Goal: Task Accomplishment & Management: Complete application form

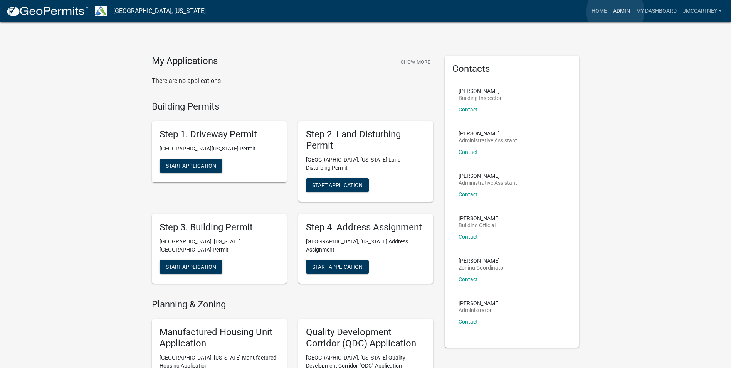
click at [616, 12] on link "Admin" at bounding box center [621, 11] width 23 height 15
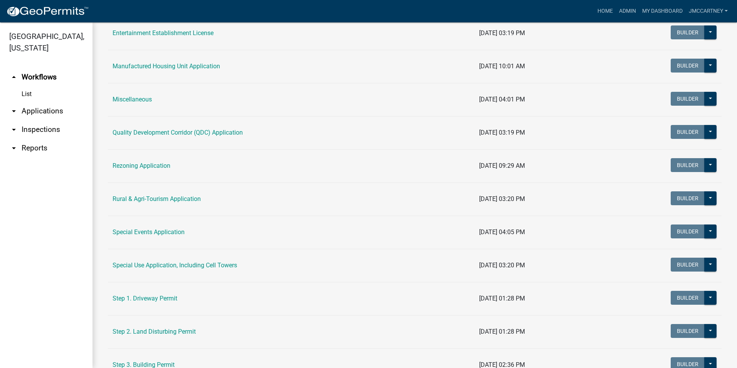
scroll to position [231, 0]
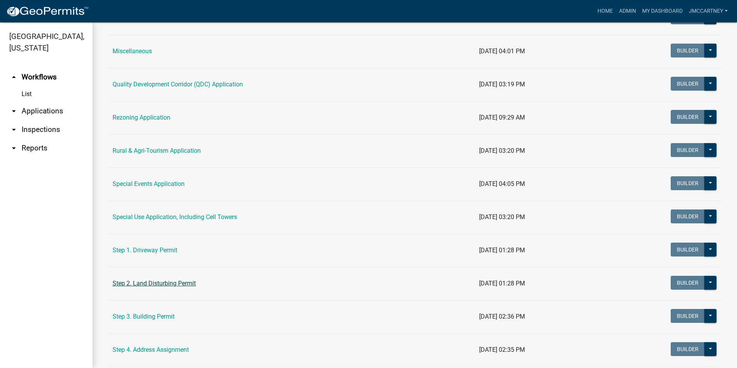
click at [167, 283] on link "Step 2. Land Disturbing Permit" at bounding box center [154, 282] width 83 height 7
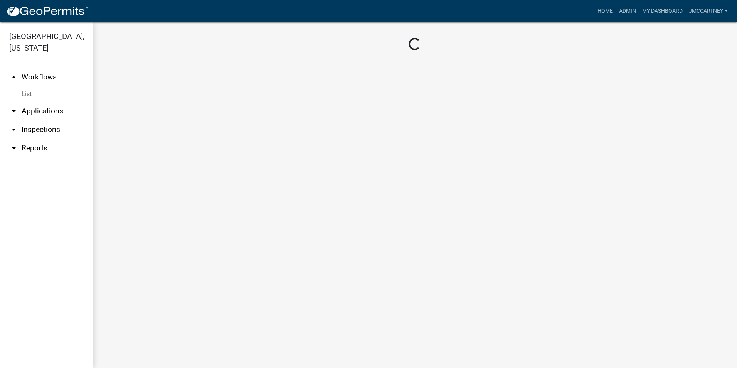
click at [167, 283] on main "Loading..." at bounding box center [415, 194] width 645 height 345
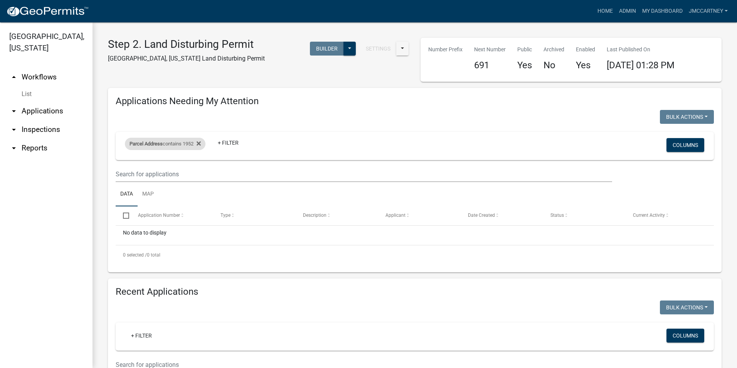
click at [155, 145] on span "Parcel Address" at bounding box center [146, 144] width 33 height 6
click at [156, 172] on input "1952" at bounding box center [168, 173] width 71 height 16
type input "1"
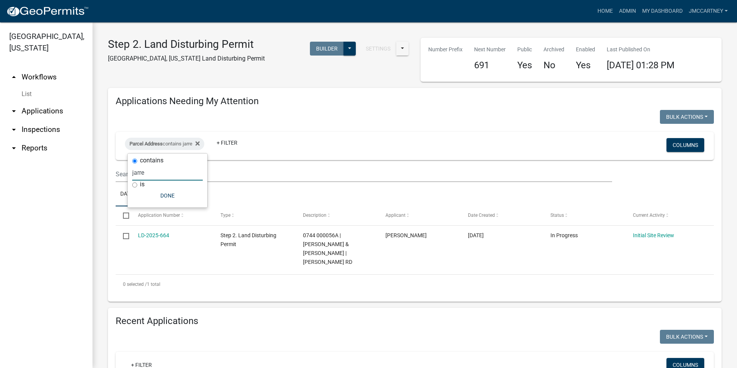
type input "jarre"
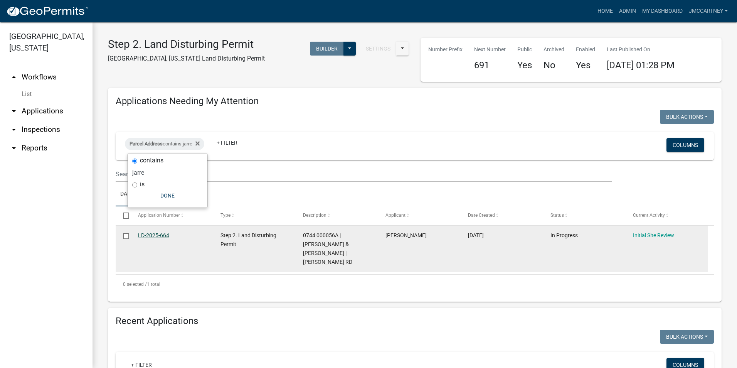
click at [148, 235] on link "LD-2025-664" at bounding box center [153, 235] width 31 height 6
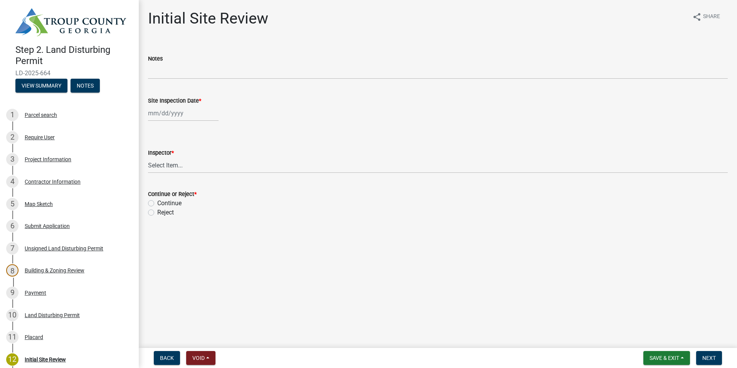
click at [160, 114] on div at bounding box center [183, 113] width 71 height 16
select select "8"
select select "2025"
click at [166, 189] on div "19" at bounding box center [168, 191] width 12 height 12
type input "[DATE]"
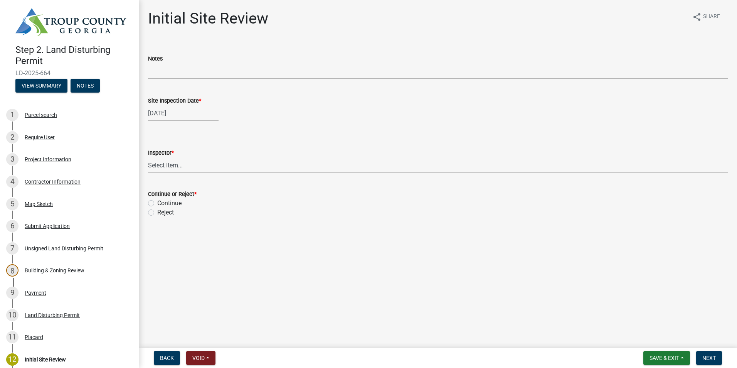
click at [163, 166] on select "Select Item... [PERSON_NAME] [PERSON_NAME]" at bounding box center [438, 165] width 580 height 16
click at [155, 162] on select "Select Item... [PERSON_NAME] [PERSON_NAME]" at bounding box center [438, 165] width 580 height 16
click at [148, 157] on select "Select Item... [PERSON_NAME] [PERSON_NAME]" at bounding box center [438, 165] width 580 height 16
select select "6bd9e87f-a154-4f48-afcb-b0748361b378"
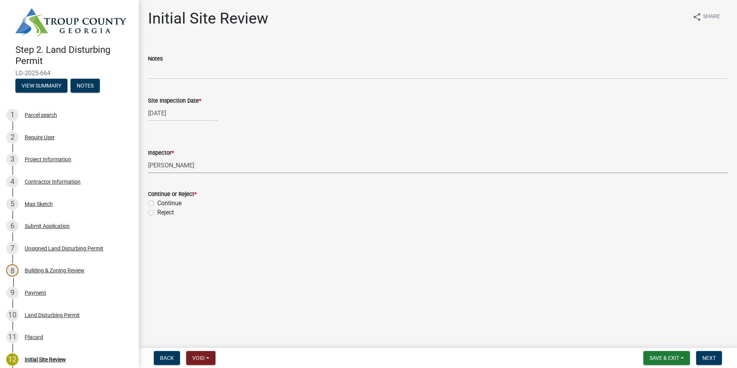
click at [157, 200] on label "Continue" at bounding box center [169, 203] width 24 height 9
click at [157, 200] on input "Continue" at bounding box center [159, 201] width 5 height 5
radio input "true"
click at [710, 357] on span "Next" at bounding box center [708, 358] width 13 height 6
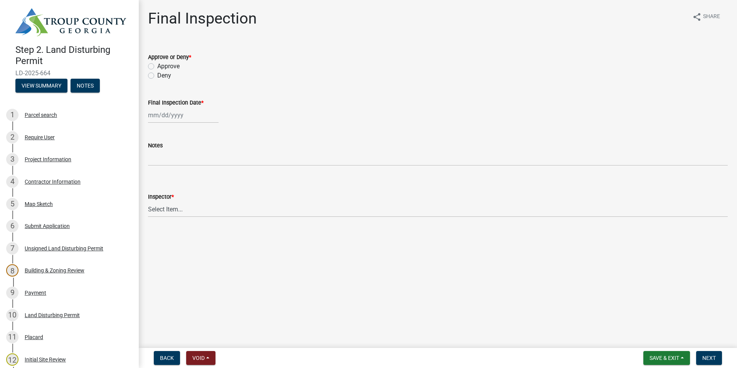
click at [157, 67] on label "Approve" at bounding box center [168, 66] width 22 height 9
click at [157, 67] on input "Approve" at bounding box center [159, 64] width 5 height 5
radio input "true"
click at [170, 117] on div at bounding box center [183, 115] width 71 height 16
select select "8"
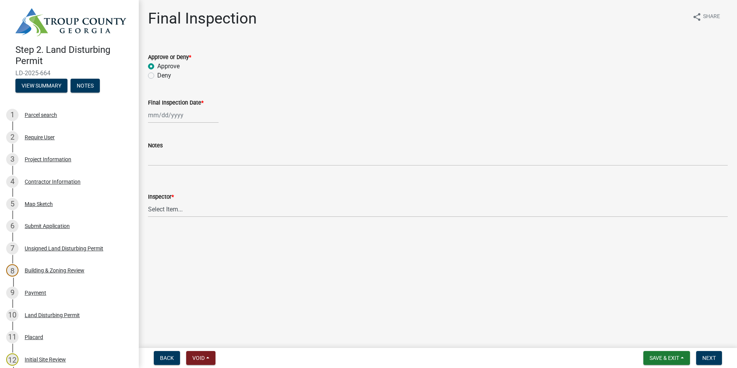
select select "2025"
click at [172, 190] on div "19" at bounding box center [168, 193] width 12 height 12
type input "[DATE]"
click at [167, 209] on select "Select Item... [PERSON_NAME] [PERSON_NAME]" at bounding box center [438, 209] width 580 height 16
click at [148, 201] on select "Select Item... [PERSON_NAME] [PERSON_NAME]" at bounding box center [438, 209] width 580 height 16
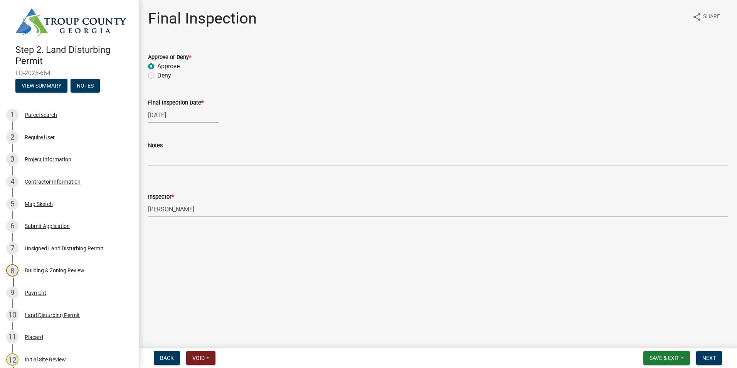
select select "6bd9e87f-a154-4f48-afcb-b0748361b378"
click at [705, 356] on span "Next" at bounding box center [708, 358] width 13 height 6
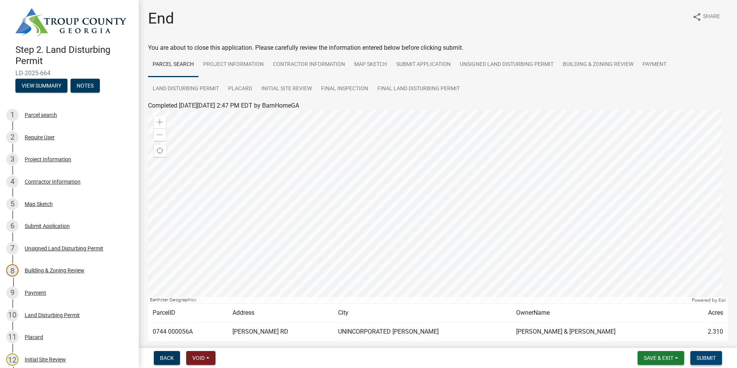
click at [700, 355] on span "Submit" at bounding box center [706, 358] width 19 height 6
